Goal: Transaction & Acquisition: Purchase product/service

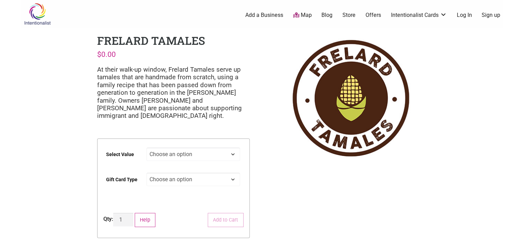
click at [233, 155] on select "Choose an option $25 $50 $100 $200 $500" at bounding box center [193, 153] width 94 height 13
click at [266, 73] on div "Intentionalist Spend like it matters 0 Add a Business Map Blog Store Offers Int…" at bounding box center [262, 220] width 482 height 440
click at [234, 182] on select "Choose an option Physical" at bounding box center [193, 179] width 94 height 13
click at [253, 88] on div "Frelard Tamales $ 0.00 At their walk-up window, Frelard Tamales serve up tamale…" at bounding box center [174, 142] width 164 height 228
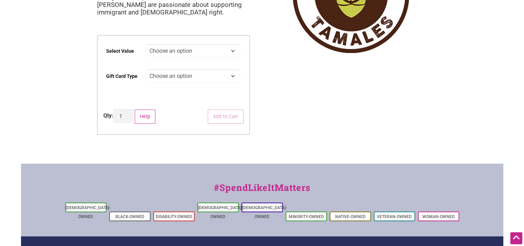
scroll to position [103, 0]
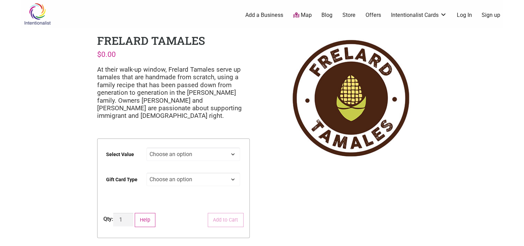
click at [229, 155] on select "Choose an option $25 $50 $100 $200 $500" at bounding box center [193, 153] width 94 height 13
click at [264, 91] on div "Intentionalist Spend like it matters 0 Add a Business Map Blog Store Offers Int…" at bounding box center [262, 220] width 482 height 440
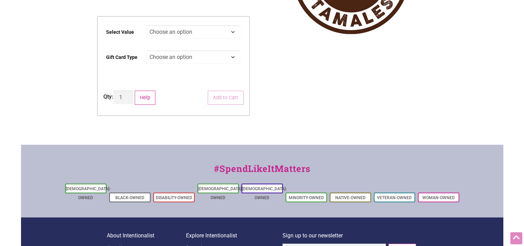
scroll to position [138, 0]
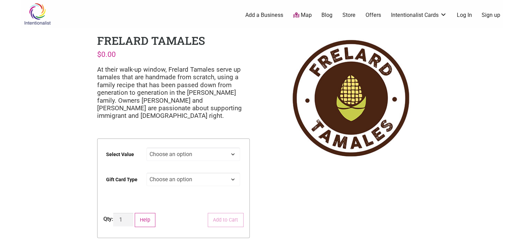
click at [233, 181] on select "Choose an option Physical" at bounding box center [193, 179] width 94 height 13
click at [270, 177] on div "Intentionalist Spend like it matters 0 Add a Business Map Blog Store Offers Int…" at bounding box center [262, 220] width 482 height 440
